Goal: Information Seeking & Learning: Understand process/instructions

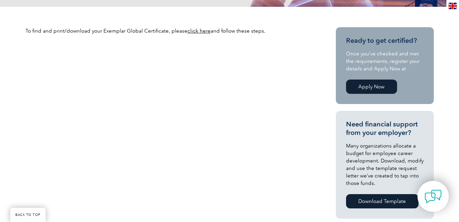
scroll to position [208, 0]
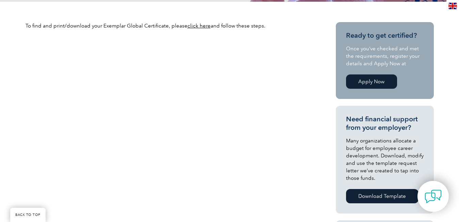
click at [194, 28] on link "click here" at bounding box center [198, 26] width 23 height 6
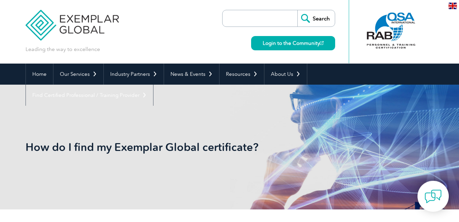
scroll to position [0, 0]
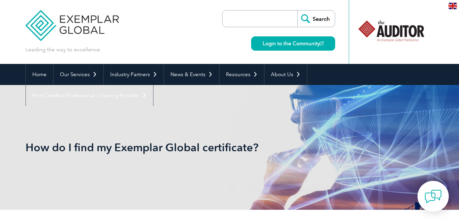
click at [74, 29] on img at bounding box center [73, 20] width 94 height 41
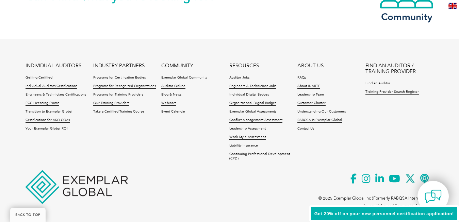
scroll to position [1641, 0]
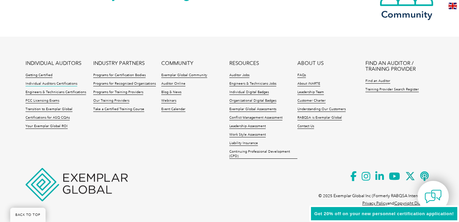
click at [32, 85] on link "Individual Auditors Certifications" at bounding box center [52, 84] width 52 height 5
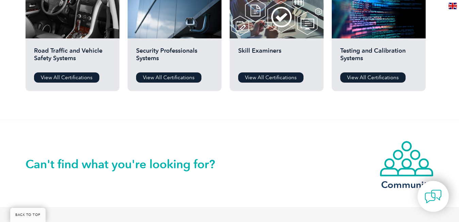
scroll to position [555, 0]
